Goal: Task Accomplishment & Management: Use online tool/utility

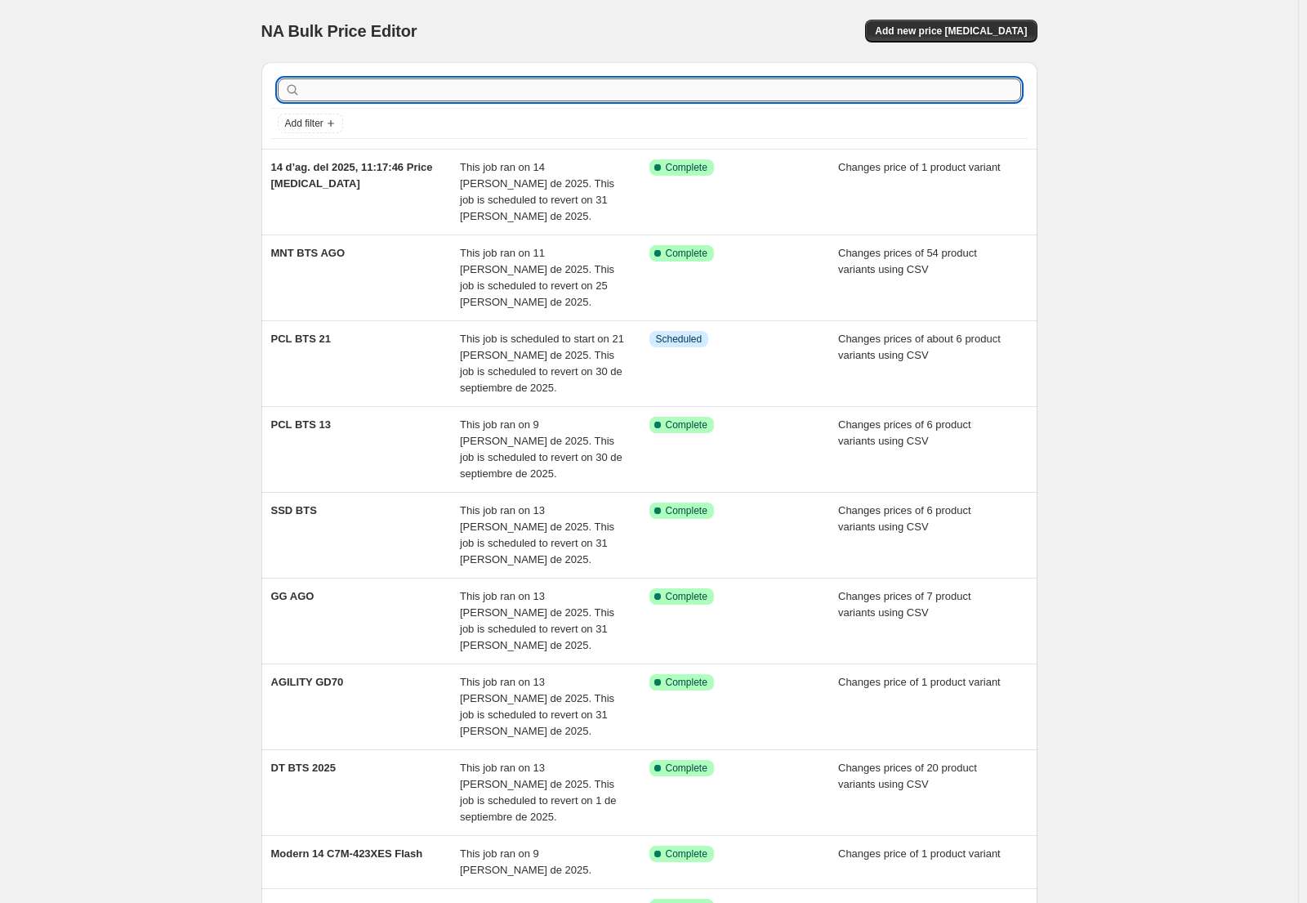
click at [393, 97] on input "text" at bounding box center [662, 89] width 717 height 23
type input "NB"
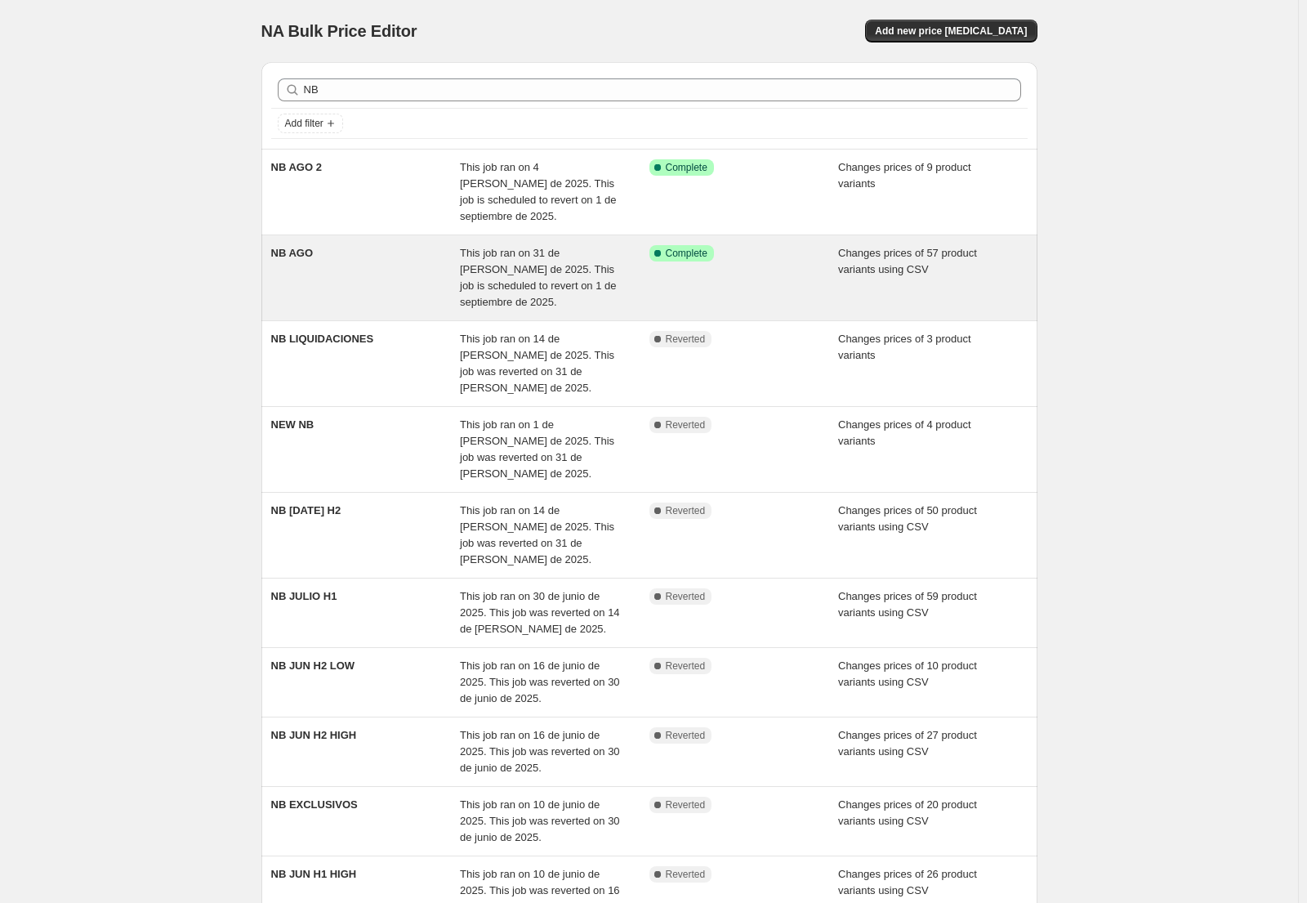
click at [399, 262] on div "NB AGO" at bounding box center [365, 277] width 189 height 65
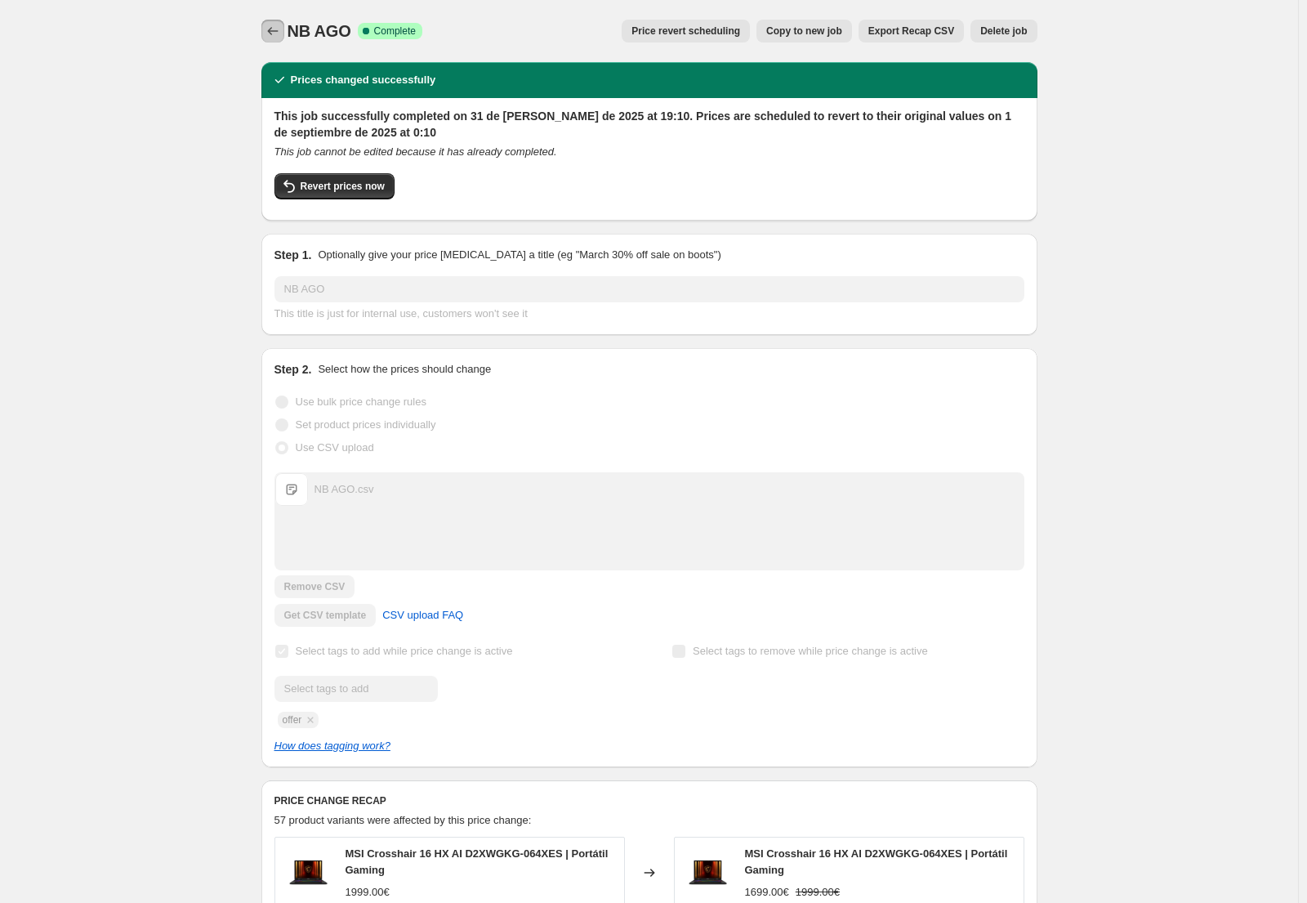
click at [279, 38] on icon "Price change jobs" at bounding box center [273, 31] width 16 height 16
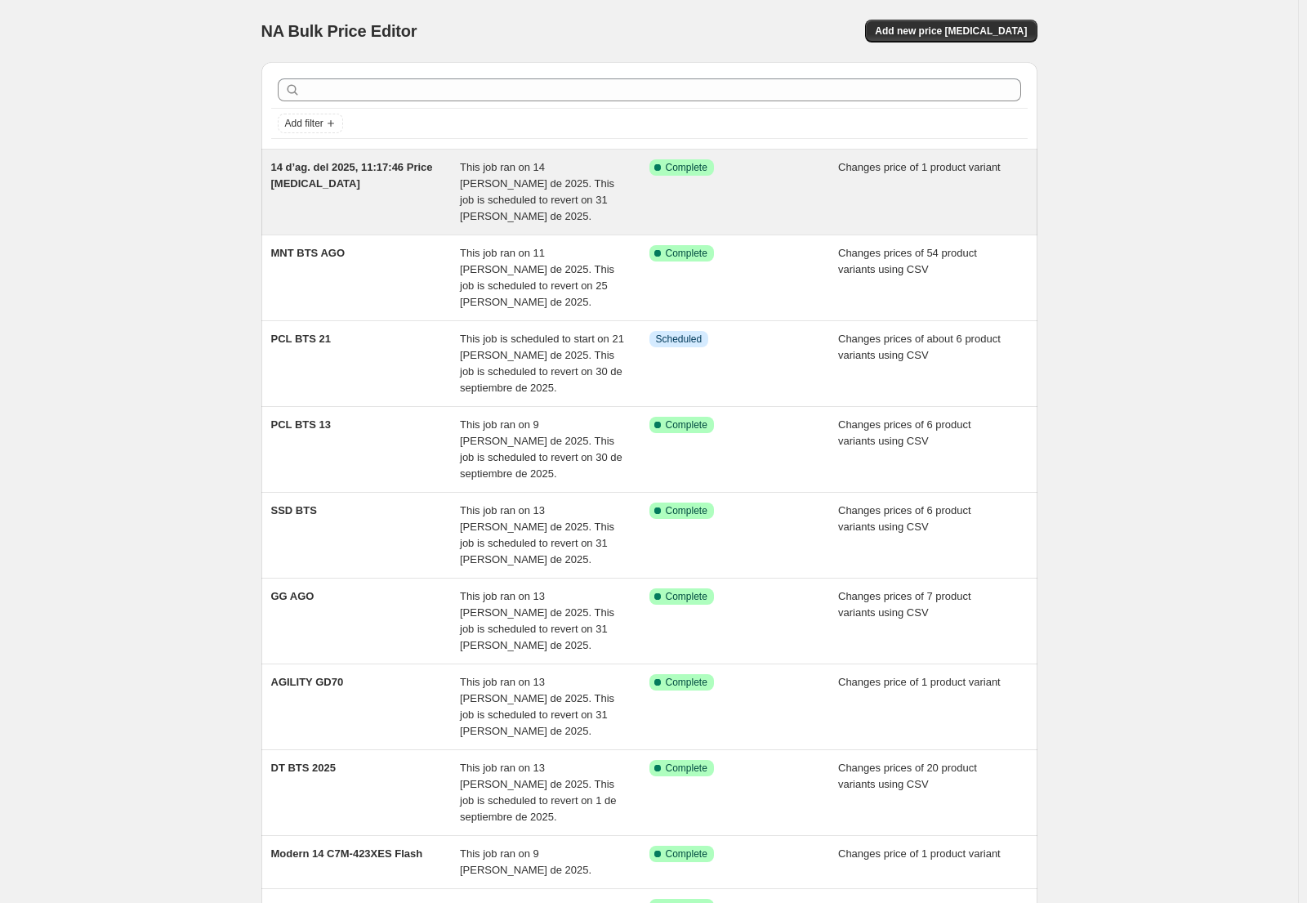
click at [386, 193] on div "14 d’ag. del 2025, 11:17:46 Price [MEDICAL_DATA]" at bounding box center [365, 191] width 189 height 65
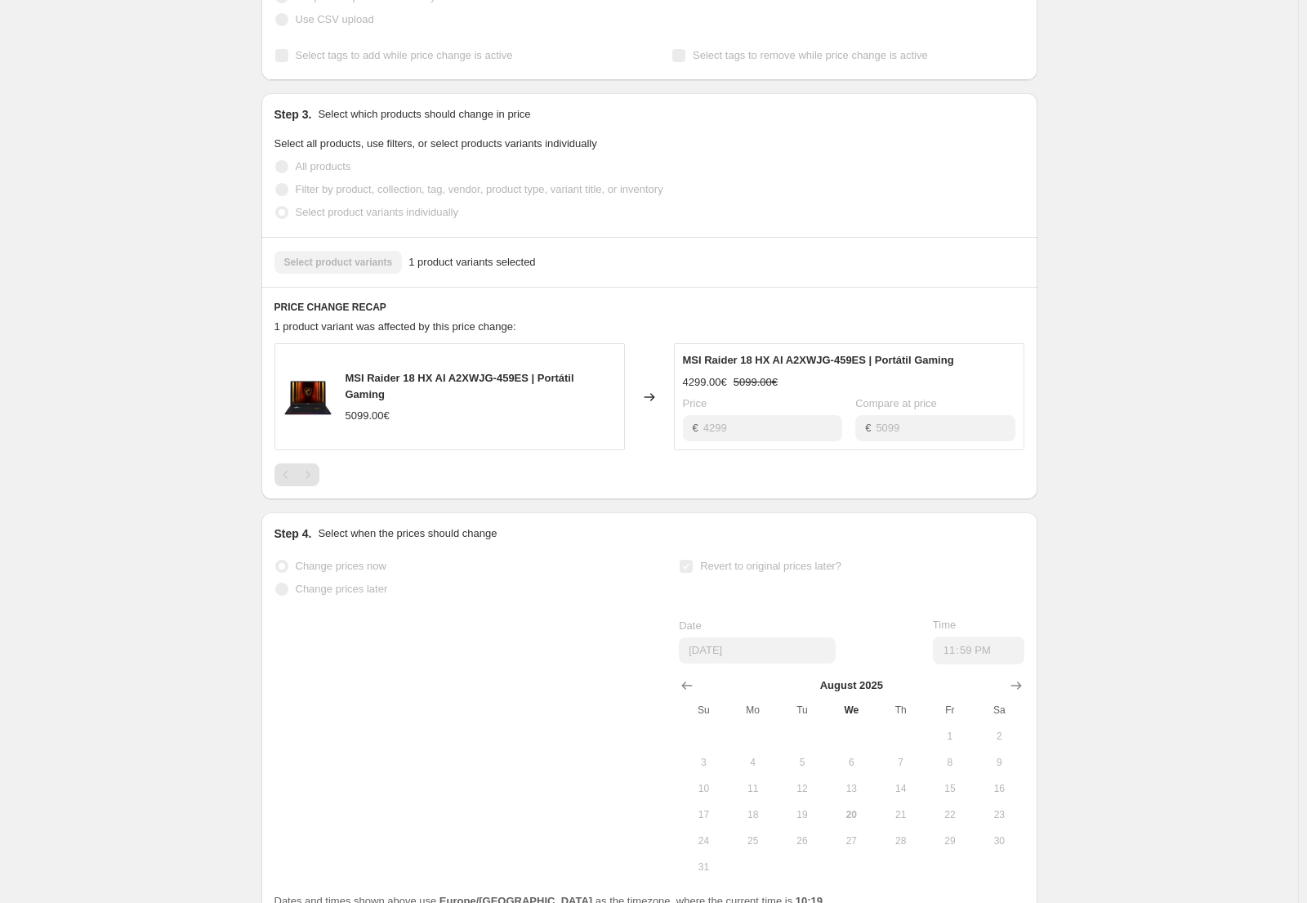
scroll to position [546, 0]
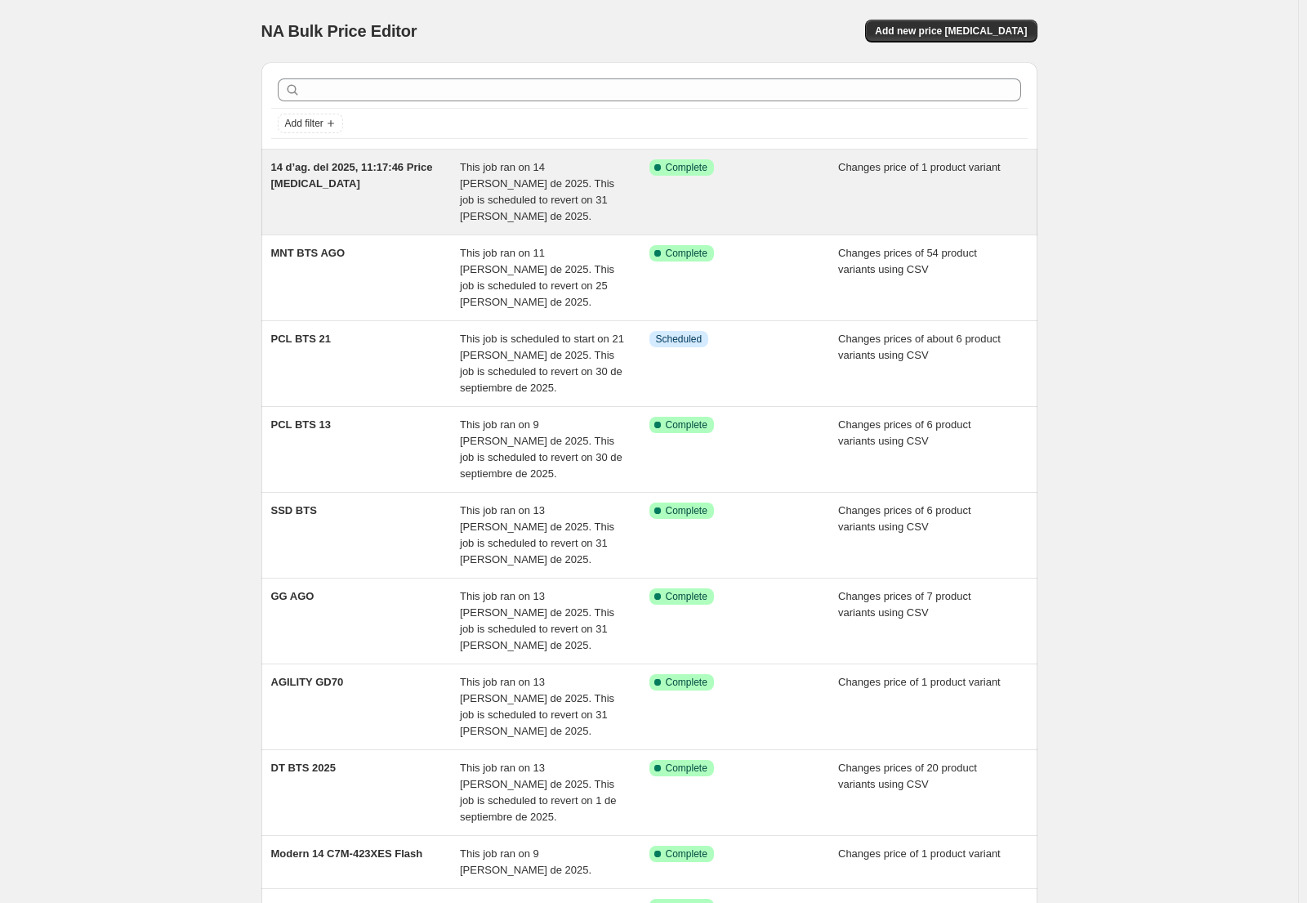
click at [415, 183] on div "14 d’ag. del 2025, 11:17:46 Price [MEDICAL_DATA]" at bounding box center [365, 191] width 189 height 65
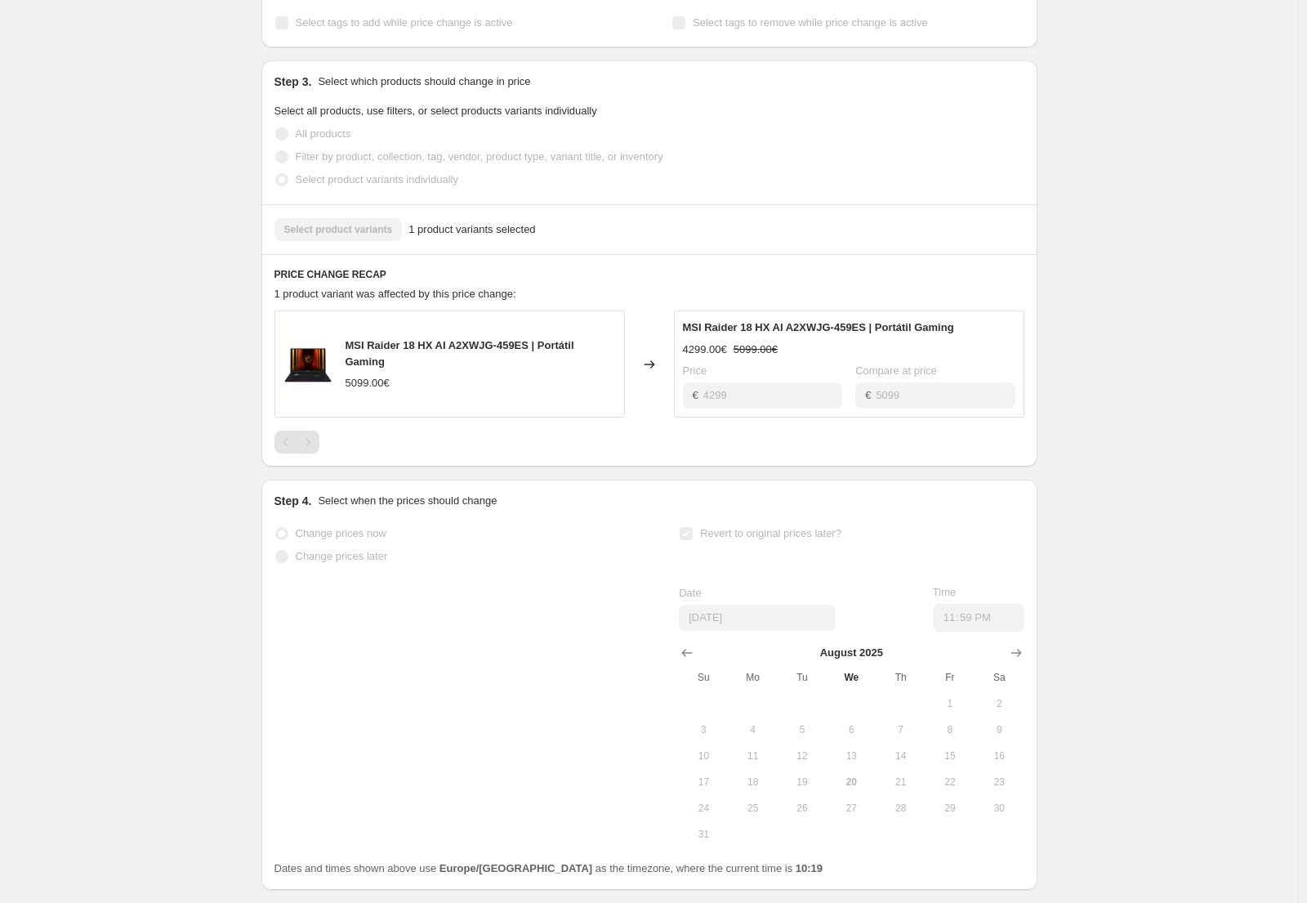
scroll to position [163, 0]
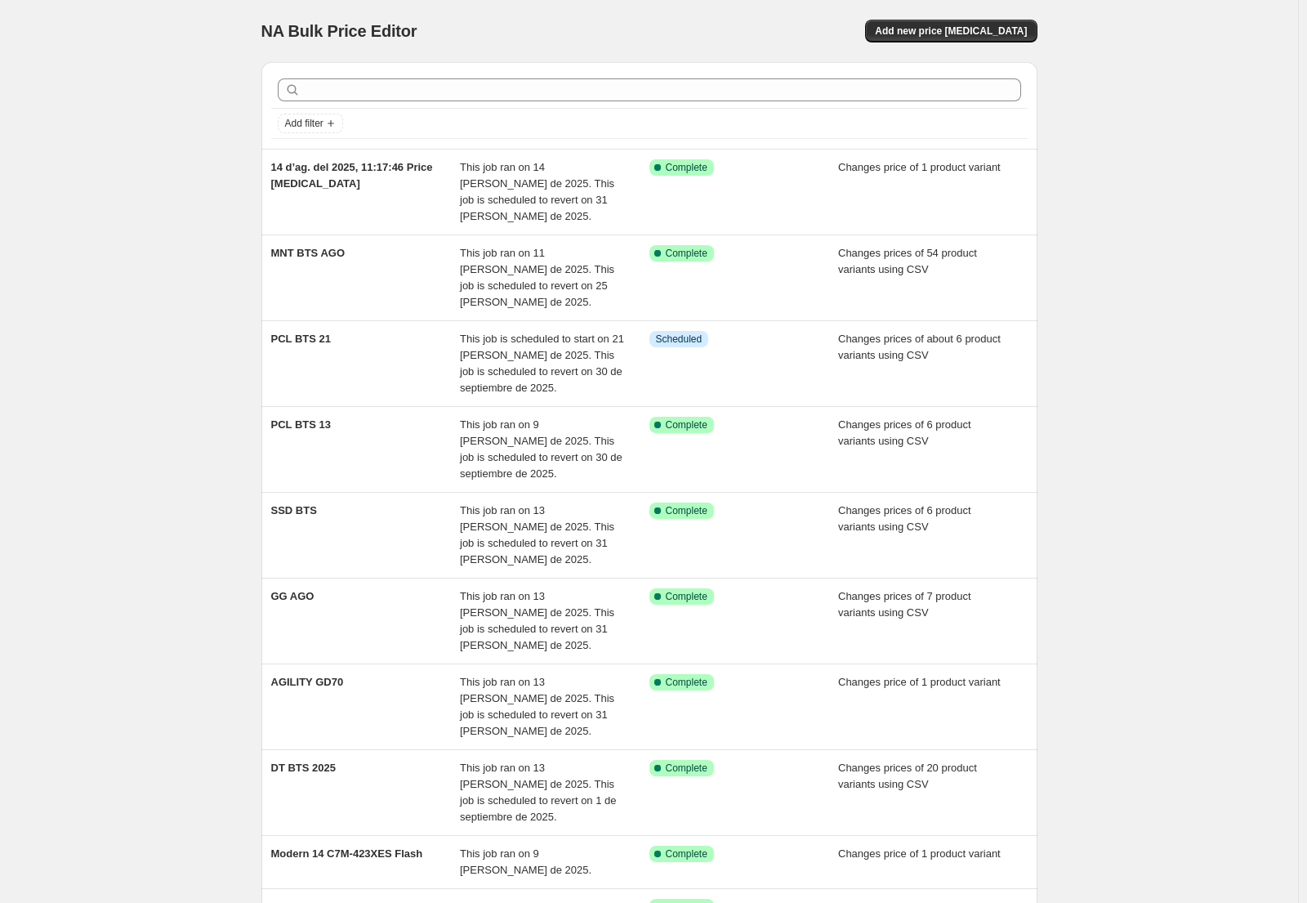
click at [109, 74] on div "NA Bulk Price Editor. This page is ready NA Bulk Price Editor Add new price [ME…" at bounding box center [649, 551] width 1298 height 1103
drag, startPoint x: 36, startPoint y: 121, endPoint x: 113, endPoint y: 108, distance: 77.9
click at [36, 121] on div "NA Bulk Price Editor. This page is ready NA Bulk Price Editor Add new price [ME…" at bounding box center [649, 551] width 1298 height 1103
